Goal: Transaction & Acquisition: Purchase product/service

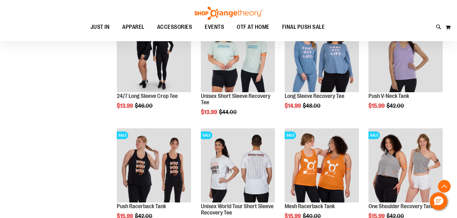
scroll to position [345, 0]
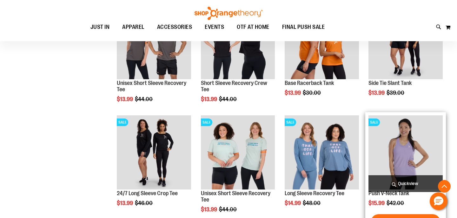
click at [409, 156] on img "product" at bounding box center [405, 153] width 74 height 74
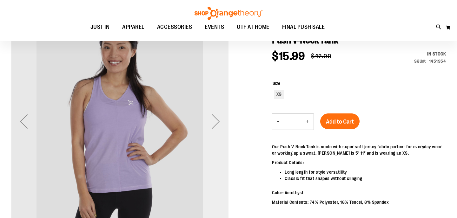
scroll to position [80, 0]
click at [216, 119] on div "Next" at bounding box center [215, 121] width 25 height 25
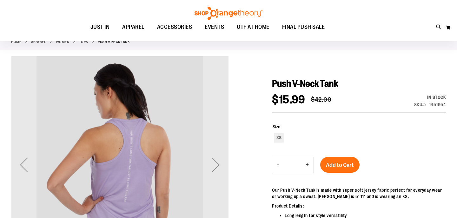
scroll to position [0, 0]
